Goal: Transaction & Acquisition: Purchase product/service

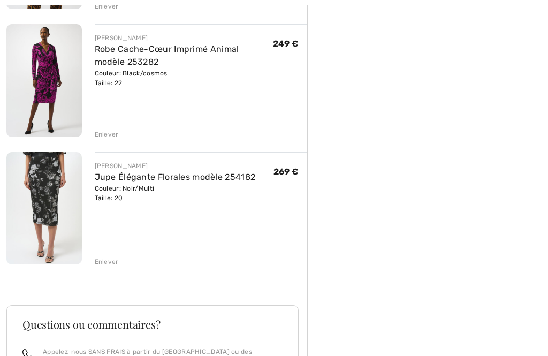
scroll to position [256, 0]
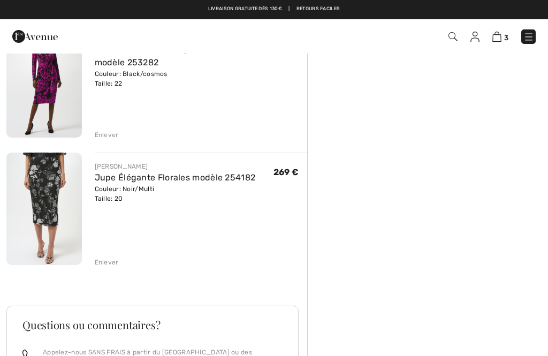
click at [54, 196] on img at bounding box center [43, 209] width 75 height 112
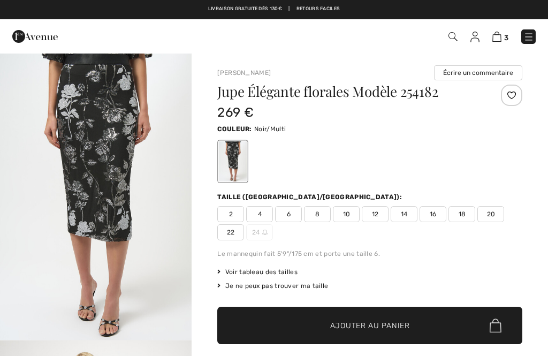
checkbox input "true"
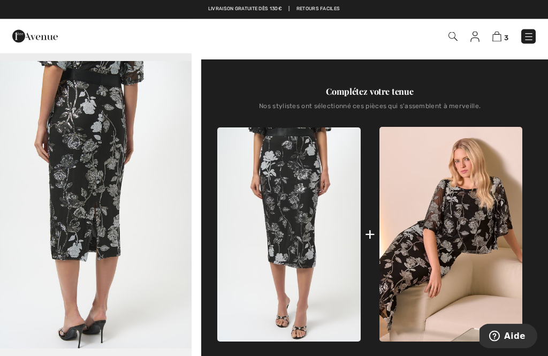
scroll to position [326, 0]
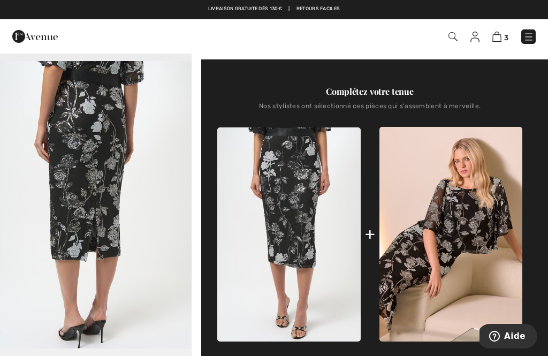
click at [488, 202] on img at bounding box center [450, 234] width 143 height 215
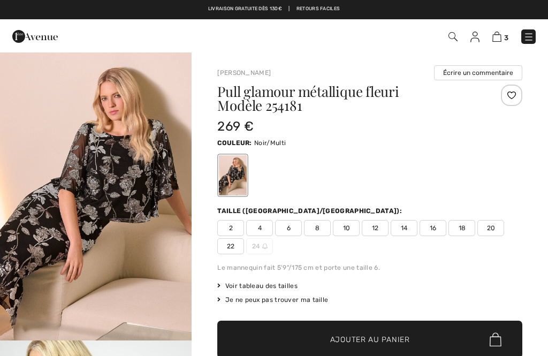
checkbox input "true"
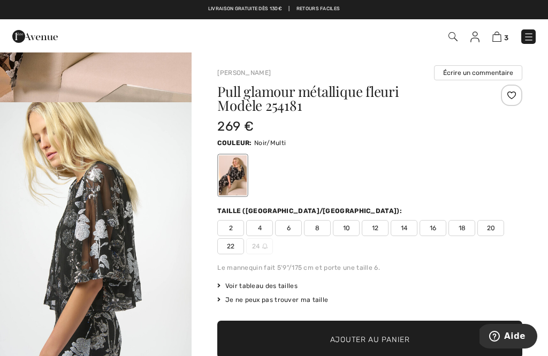
scroll to position [234, 0]
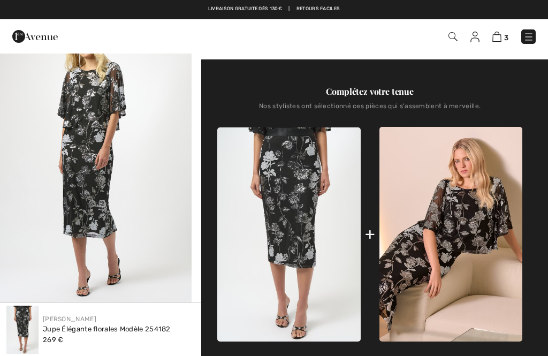
checkbox input "true"
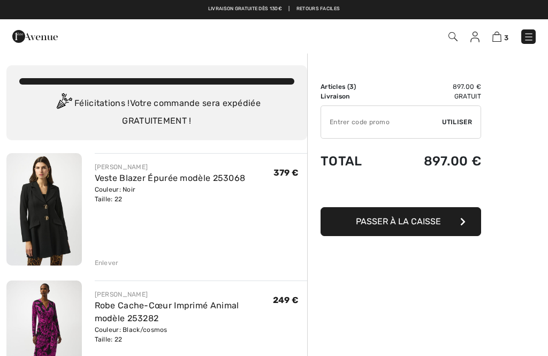
scroll to position [290, 0]
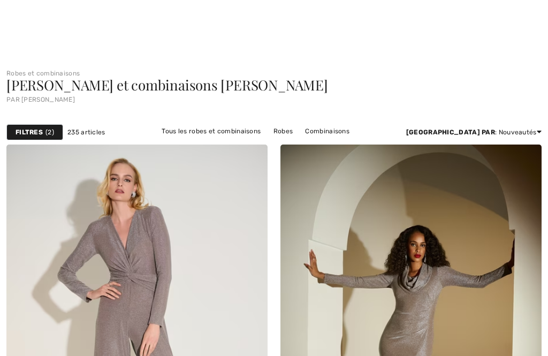
checkbox input "true"
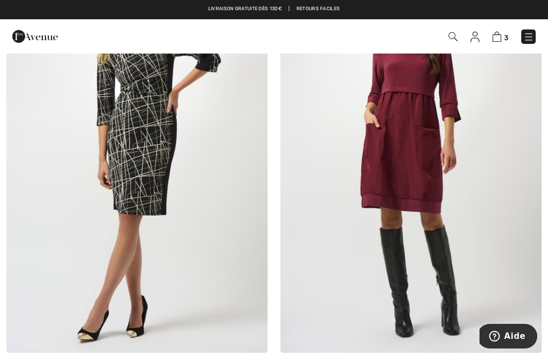
scroll to position [5129, 0]
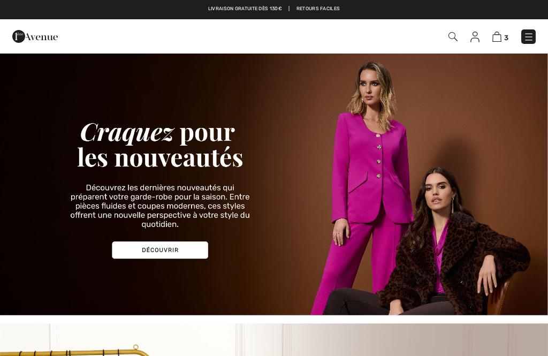
checkbox input "true"
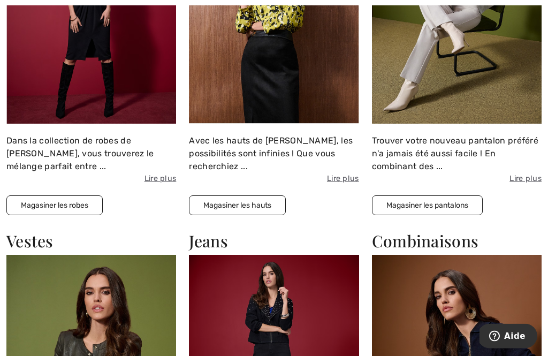
scroll to position [871, 0]
click at [235, 207] on button "Magasiner les hauts" at bounding box center [237, 205] width 97 height 20
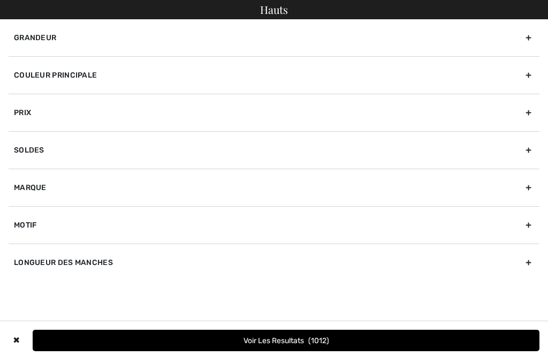
checkbox input "true"
click at [35, 186] on div "Marque" at bounding box center [274, 187] width 531 height 37
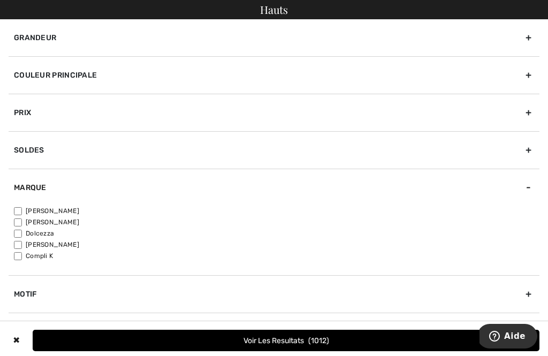
click at [22, 212] on input"] "[PERSON_NAME]" at bounding box center [18, 211] width 8 height 8
checkbox input"] "true"
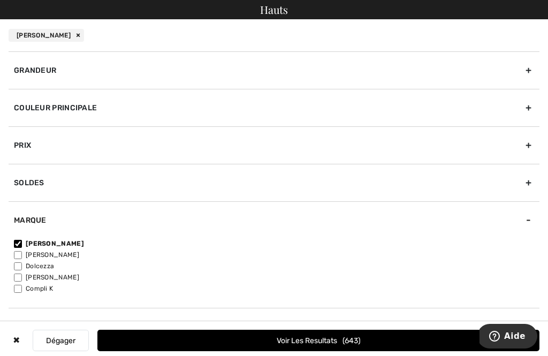
click at [76, 70] on div "Grandeur" at bounding box center [274, 69] width 531 height 37
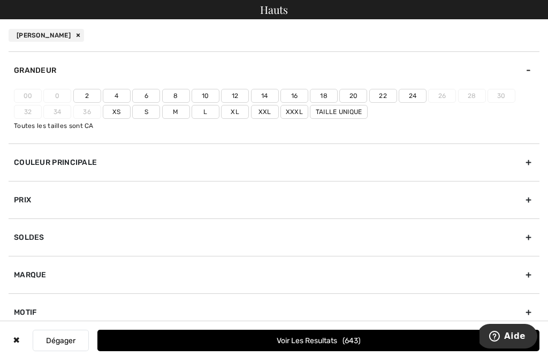
click at [265, 107] on label "Xxl" at bounding box center [265, 112] width 28 height 14
click at [0, 0] on input"] "Xxl" at bounding box center [0, 0] width 0 height 0
click at [384, 97] on label "22" at bounding box center [383, 96] width 28 height 14
click at [0, 0] on input"] "22" at bounding box center [0, 0] width 0 height 0
click at [291, 338] on button "Voir les resultats 268" at bounding box center [318, 340] width 442 height 21
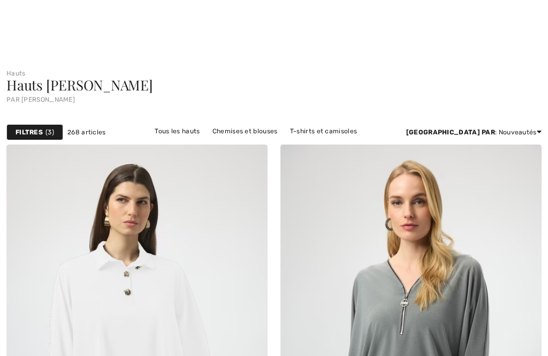
checkbox input "true"
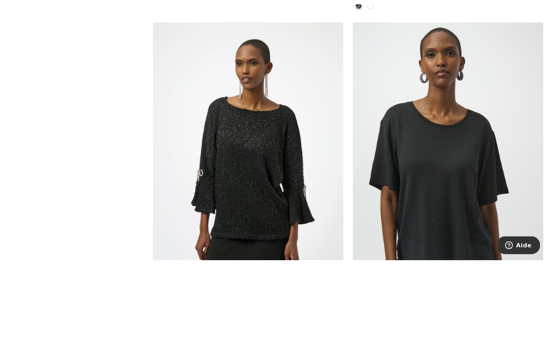
scroll to position [1538, 0]
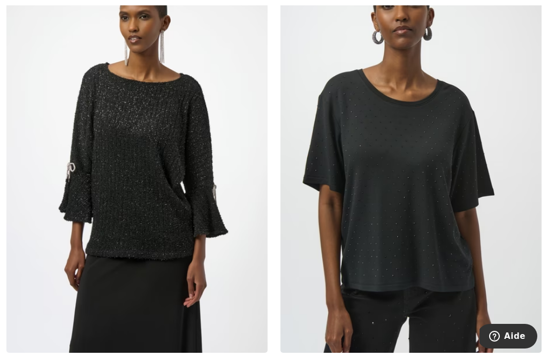
click at [169, 211] on img at bounding box center [136, 157] width 261 height 392
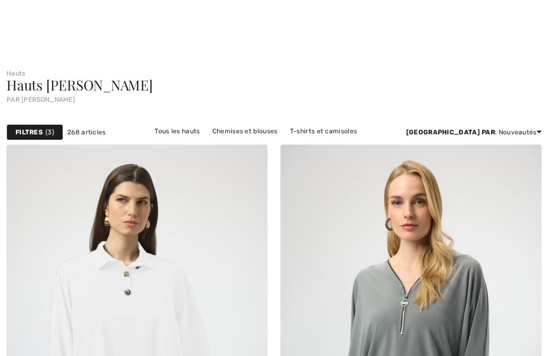
checkbox input "true"
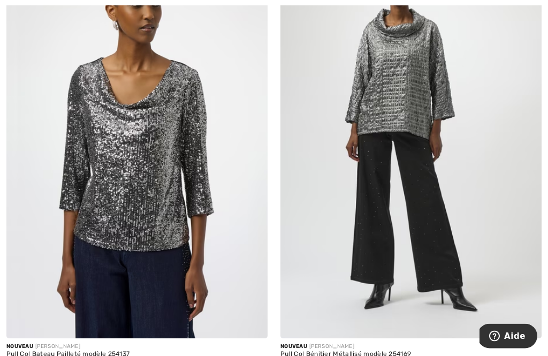
scroll to position [6618, 0]
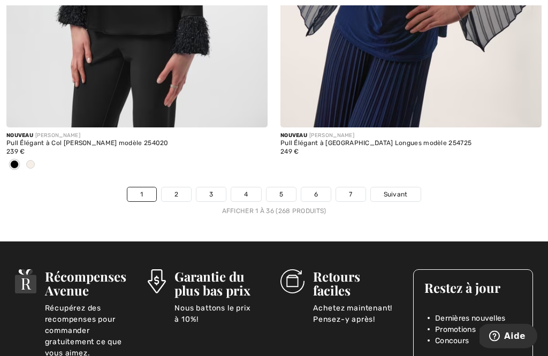
scroll to position [8188, 0]
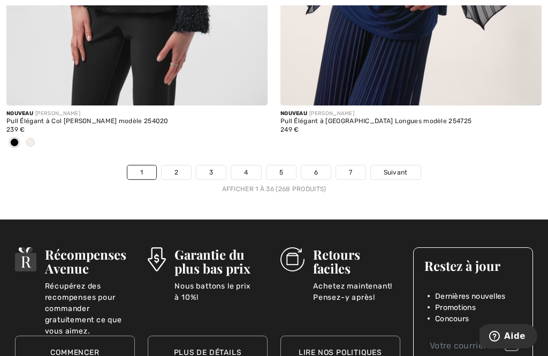
click at [407, 168] on span "Suivant" at bounding box center [396, 173] width 24 height 10
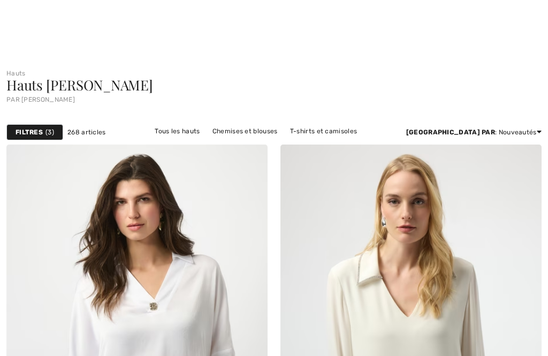
checkbox input "true"
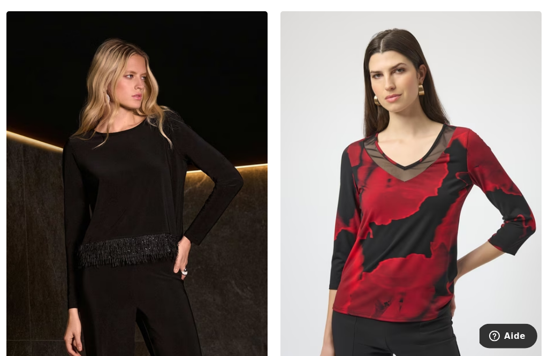
scroll to position [5703, 0]
click at [155, 239] on img at bounding box center [136, 207] width 261 height 392
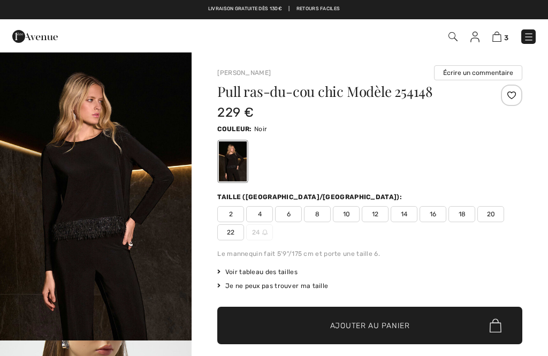
checkbox input "true"
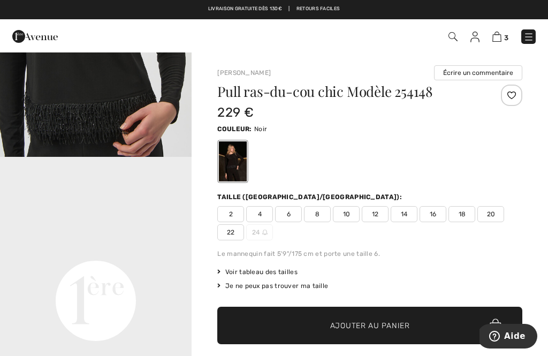
scroll to position [421, 0]
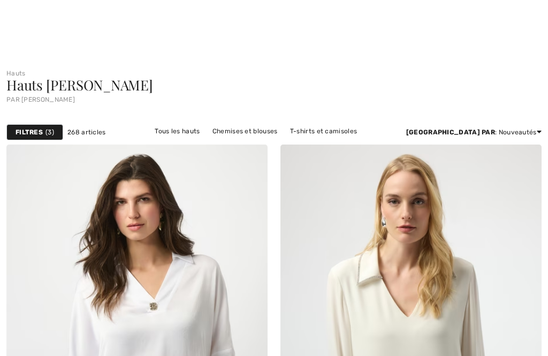
checkbox input "true"
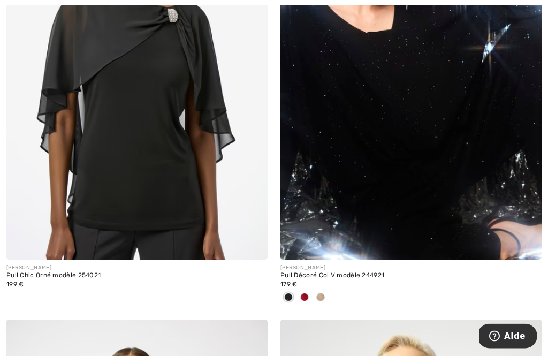
scroll to position [7600, 0]
click at [310, 293] on div at bounding box center [304, 298] width 16 height 18
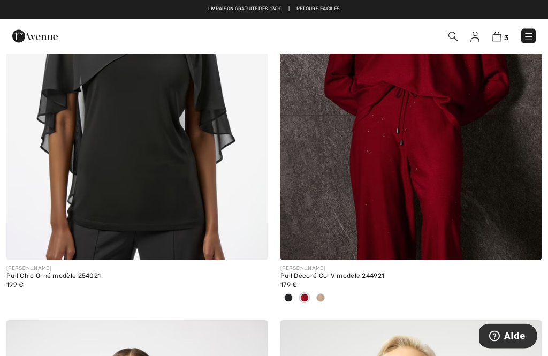
scroll to position [7596, 0]
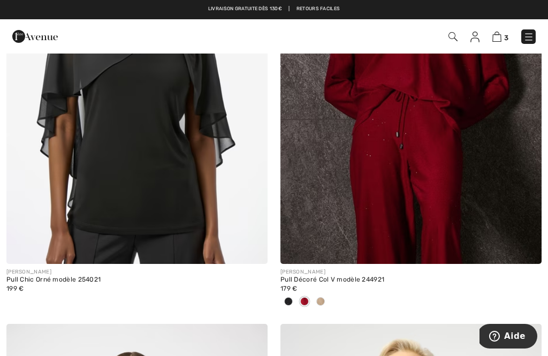
click at [330, 293] on div at bounding box center [410, 302] width 261 height 18
click at [323, 302] on div at bounding box center [321, 302] width 16 height 18
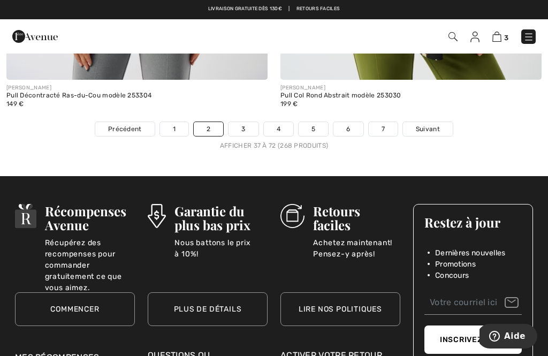
scroll to position [8234, 0]
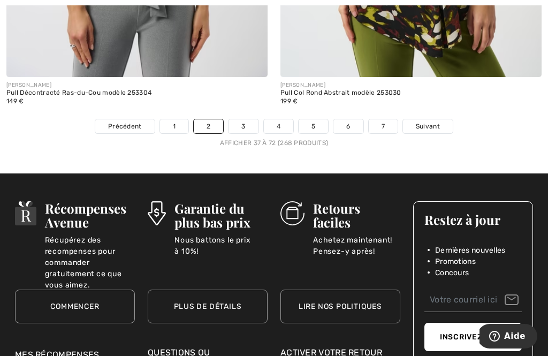
click at [435, 121] on span "Suivant" at bounding box center [428, 126] width 24 height 10
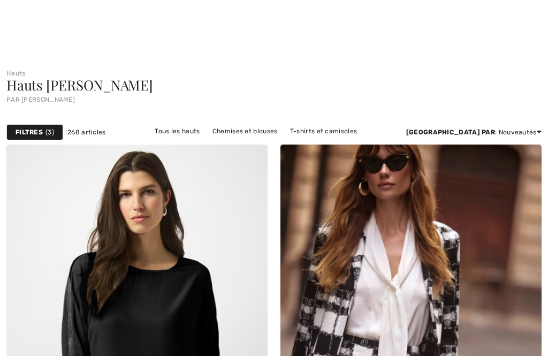
scroll to position [182, 0]
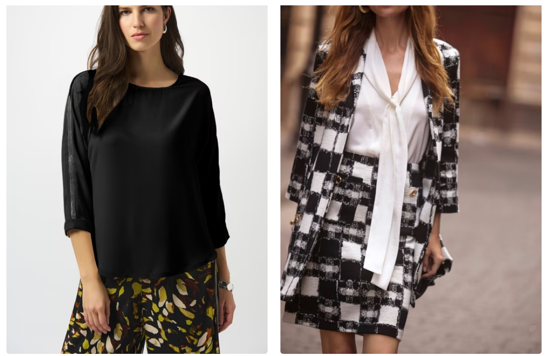
checkbox input "true"
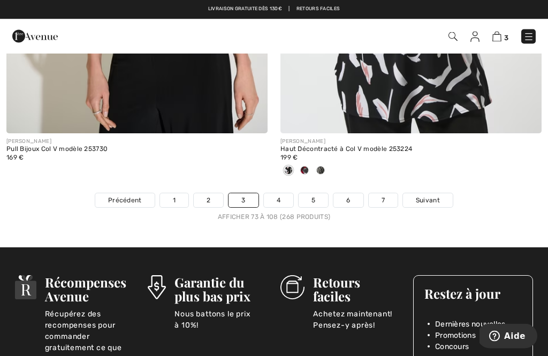
scroll to position [8178, 0]
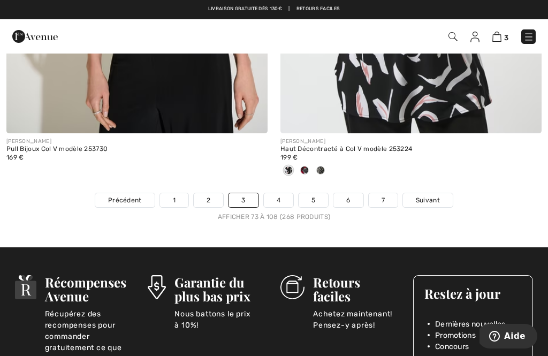
click at [436, 195] on span "Suivant" at bounding box center [428, 200] width 24 height 10
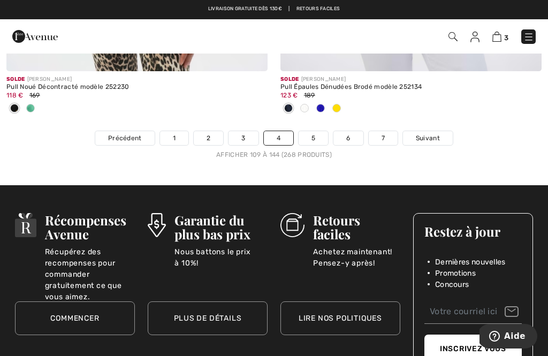
scroll to position [8176, 0]
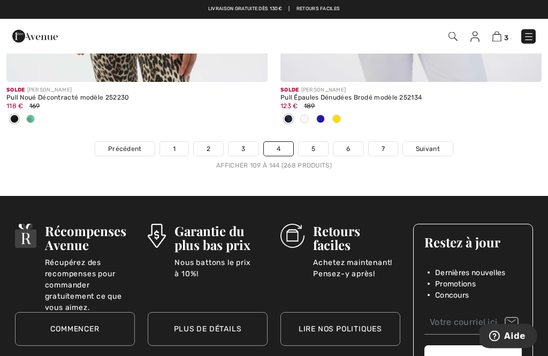
click at [439, 144] on span "Suivant" at bounding box center [428, 149] width 24 height 10
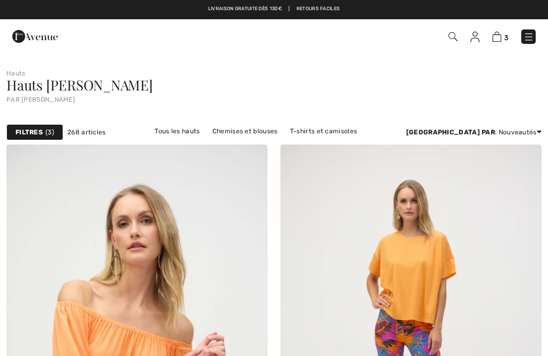
checkbox input "true"
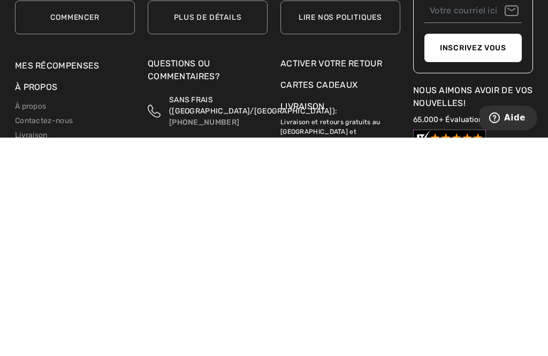
scroll to position [8611, 0]
